Goal: Learn about a topic: Learn about a topic

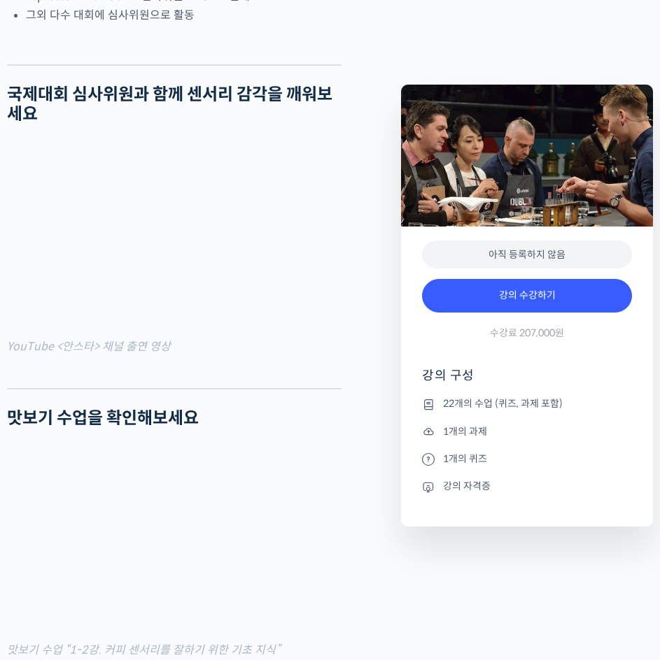
scroll to position [1072, 0]
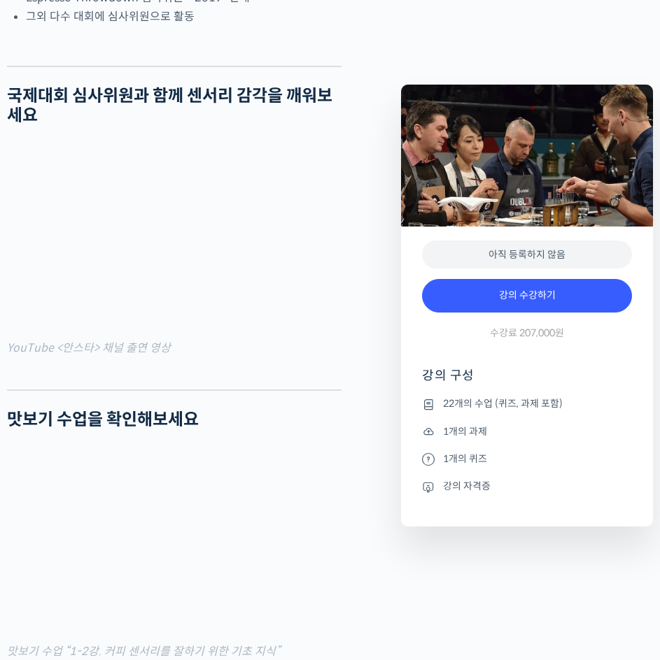
drag, startPoint x: 239, startPoint y: 383, endPoint x: 241, endPoint y: 392, distance: 8.5
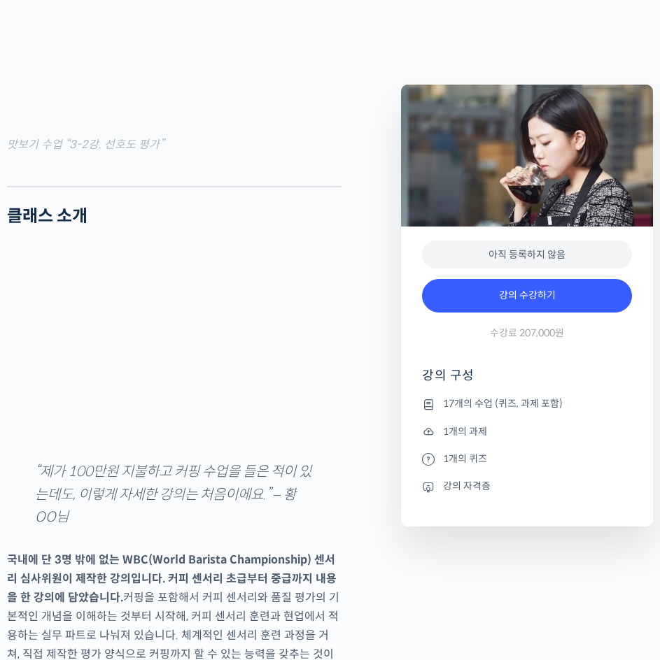
scroll to position [1446, 0]
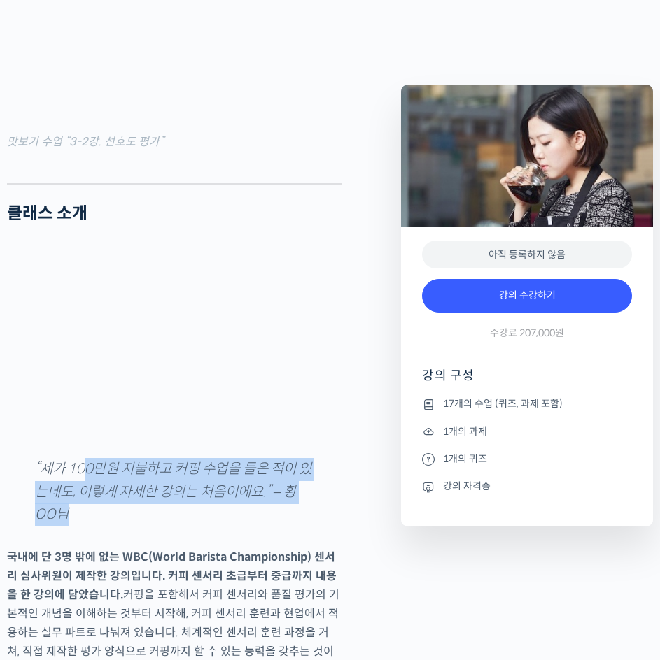
drag, startPoint x: 83, startPoint y: 499, endPoint x: 179, endPoint y: 533, distance: 102.4
click at [179, 527] on p "“제가 100만원 지불하고 커핑 수업을 들은 적이 있는데도, 이렇게 자세한 강의는 처음이에요.” – 황OO님" at bounding box center [174, 492] width 278 height 69
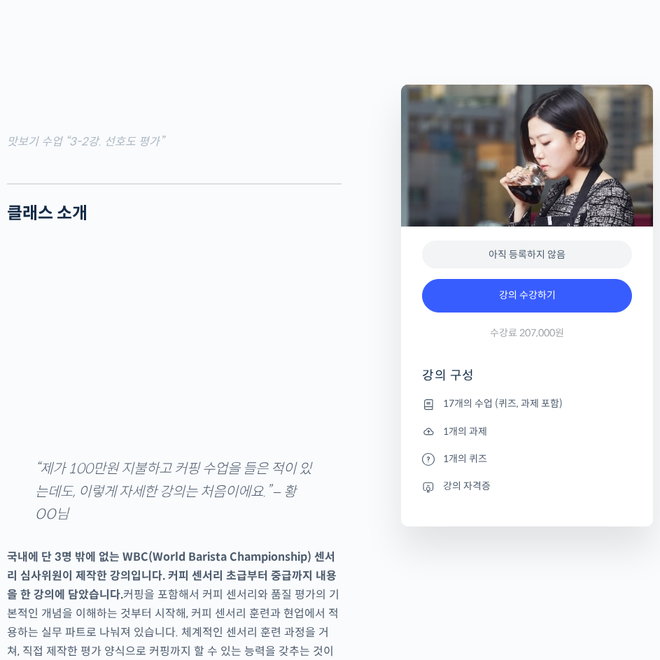
click at [179, 527] on p "“제가 100만원 지불하고 커핑 수업을 들은 적이 있는데도, 이렇게 자세한 강의는 처음이에요.” – 황OO님" at bounding box center [174, 492] width 278 height 69
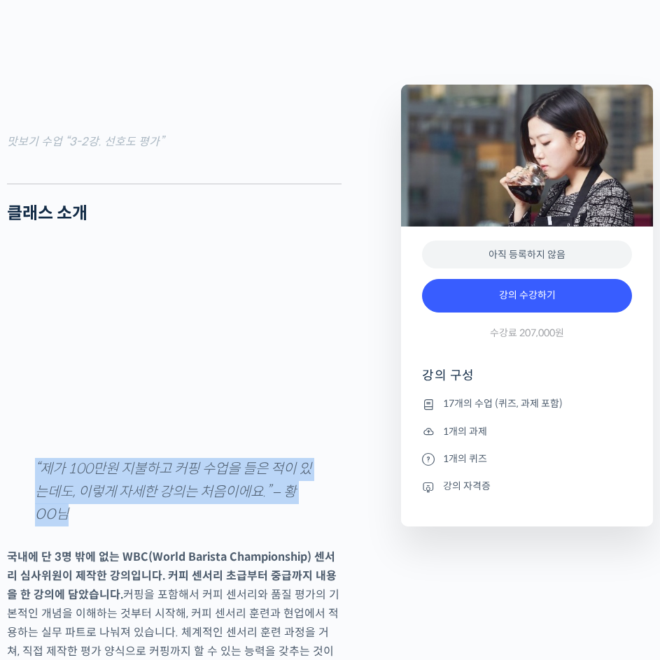
click at [179, 527] on p "“제가 100만원 지불하고 커핑 수업을 들은 적이 있는데도, 이렇게 자세한 강의는 처음이에요.” – 황OO님" at bounding box center [174, 492] width 278 height 69
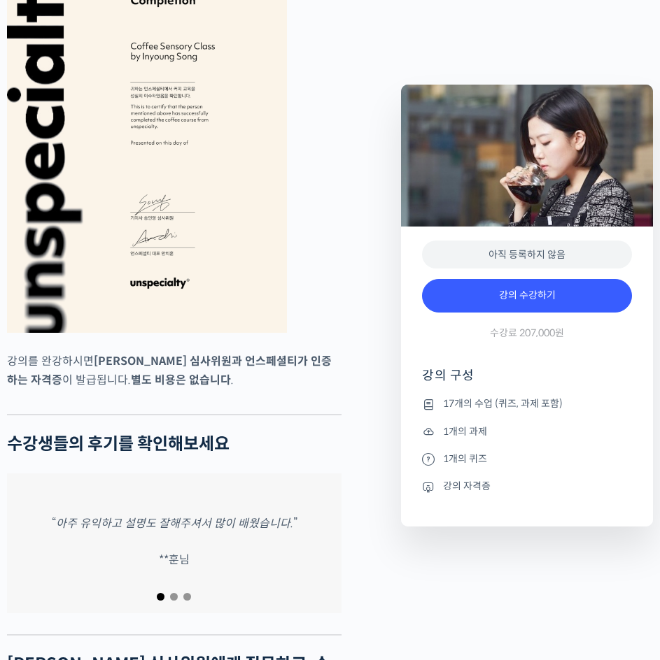
scroll to position [5036, 0]
